Goal: Navigation & Orientation: Find specific page/section

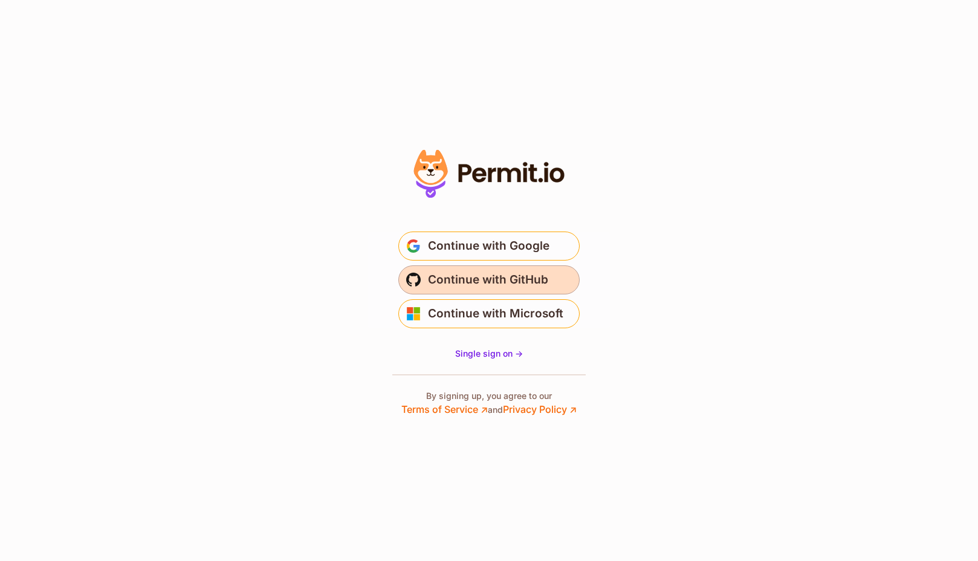
click at [481, 284] on span "Continue with GitHub" at bounding box center [488, 279] width 120 height 19
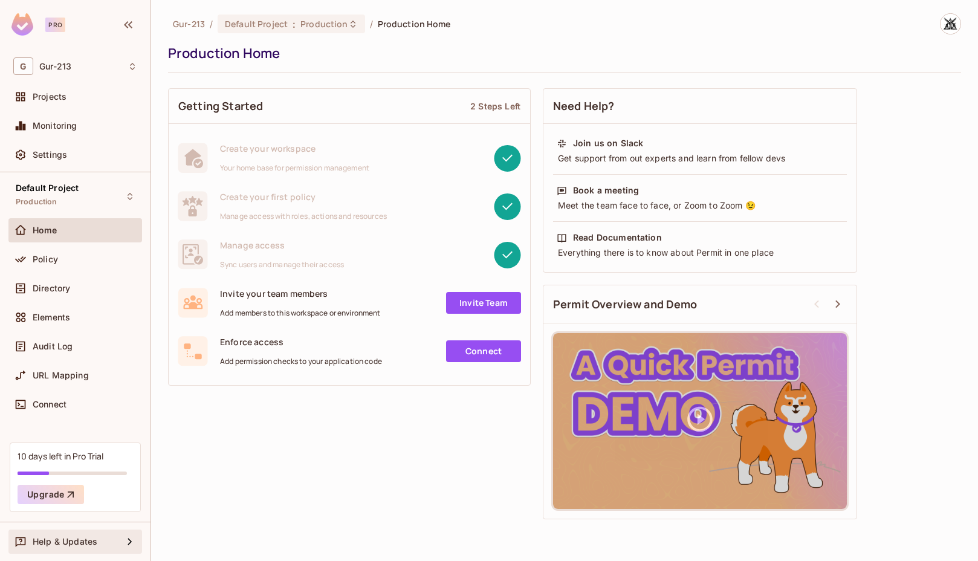
click at [109, 539] on div "Help & Updates" at bounding box center [78, 542] width 90 height 10
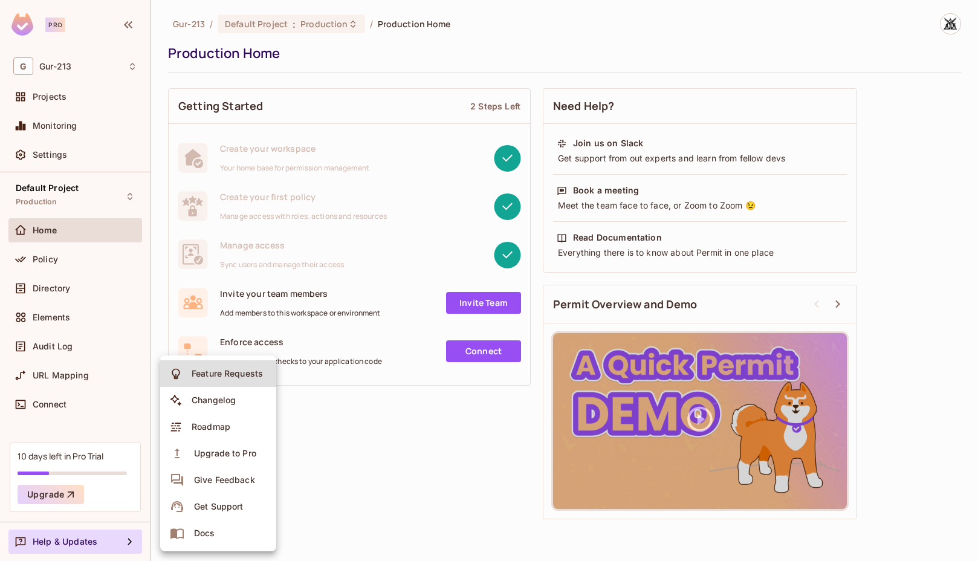
click at [196, 530] on div "Docs" at bounding box center [204, 533] width 21 height 12
